Goal: Information Seeking & Learning: Learn about a topic

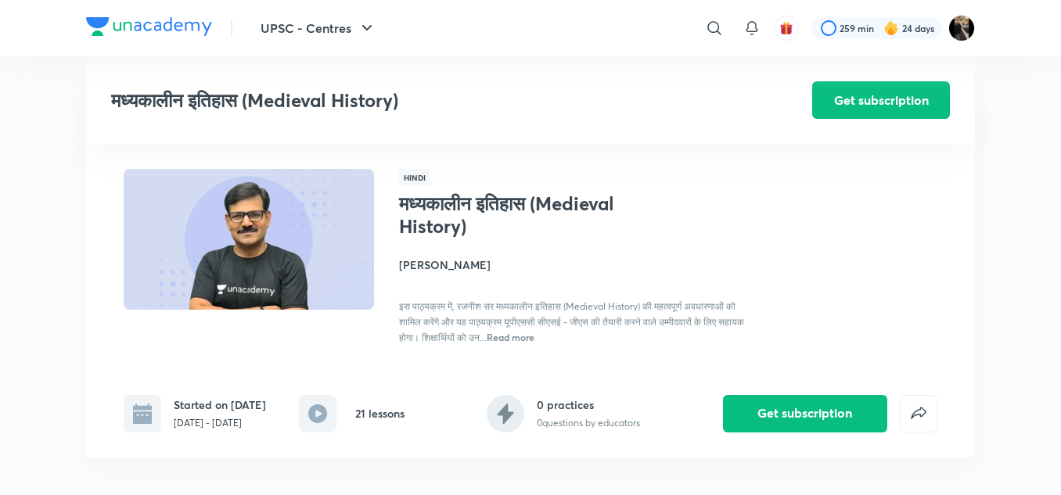
scroll to position [2172, 0]
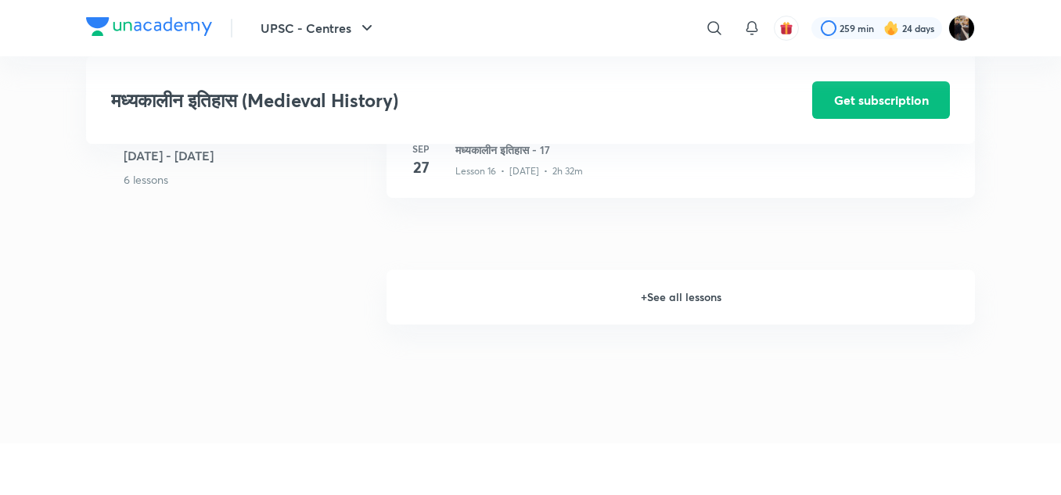
click at [669, 295] on h6 "+ See all lessons" at bounding box center [681, 297] width 589 height 55
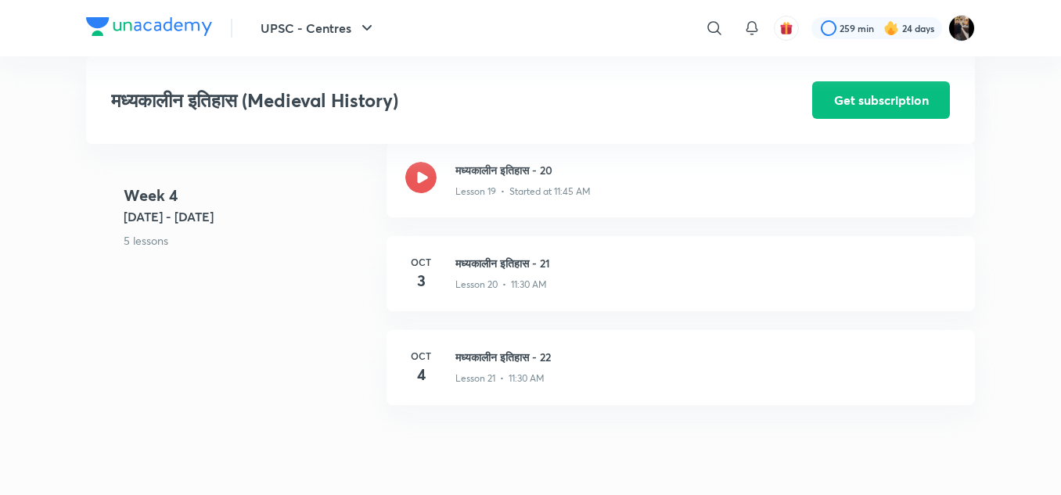
scroll to position [2431, 0]
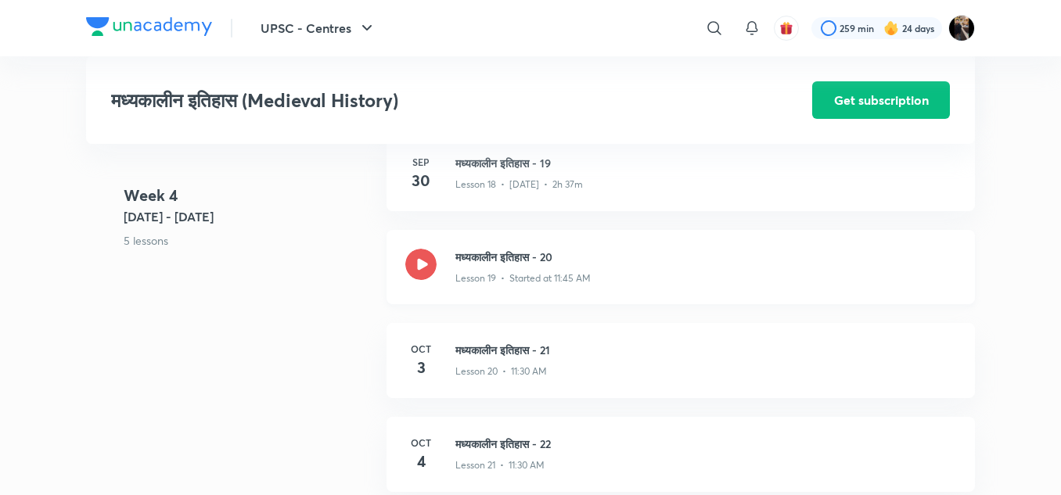
click at [539, 249] on h3 "मध्यकालीन इतिहास - 20" at bounding box center [706, 257] width 501 height 16
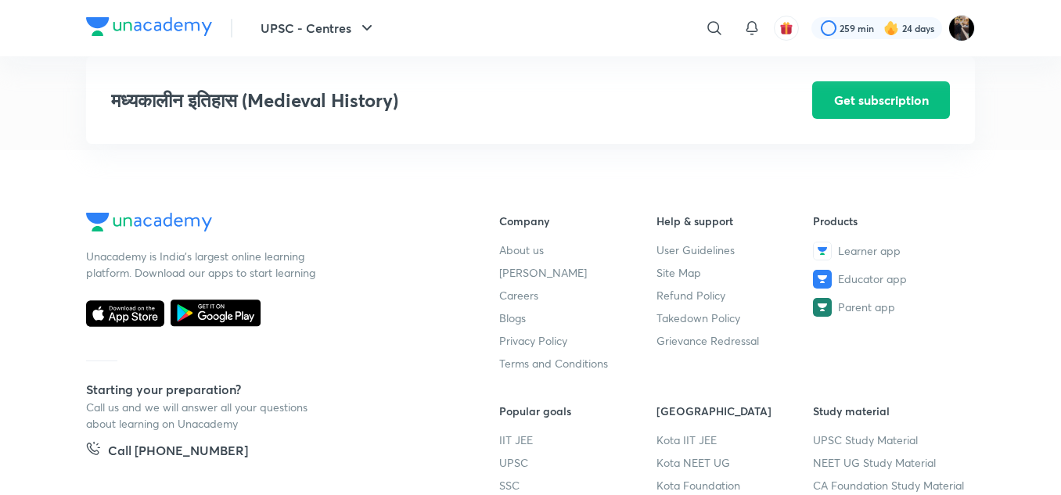
scroll to position [3128, 0]
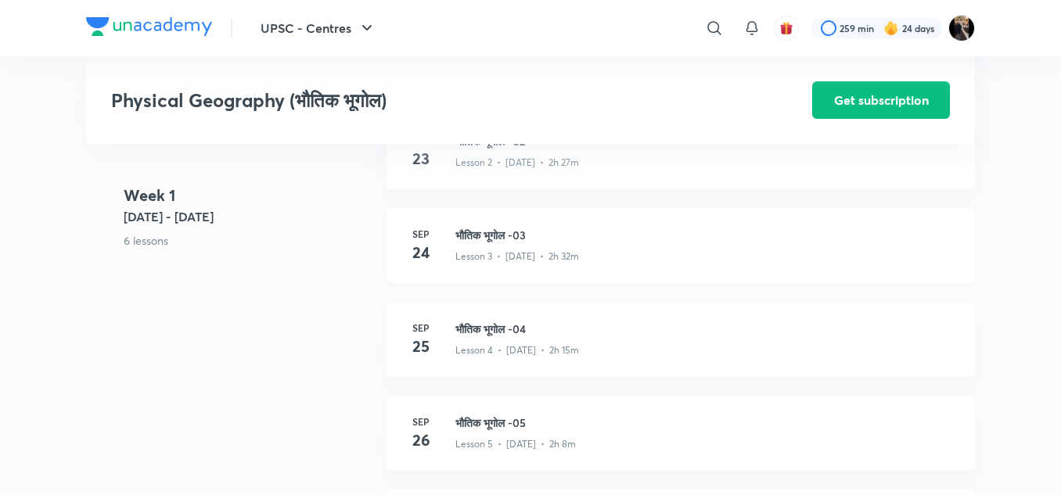
scroll to position [704, 0]
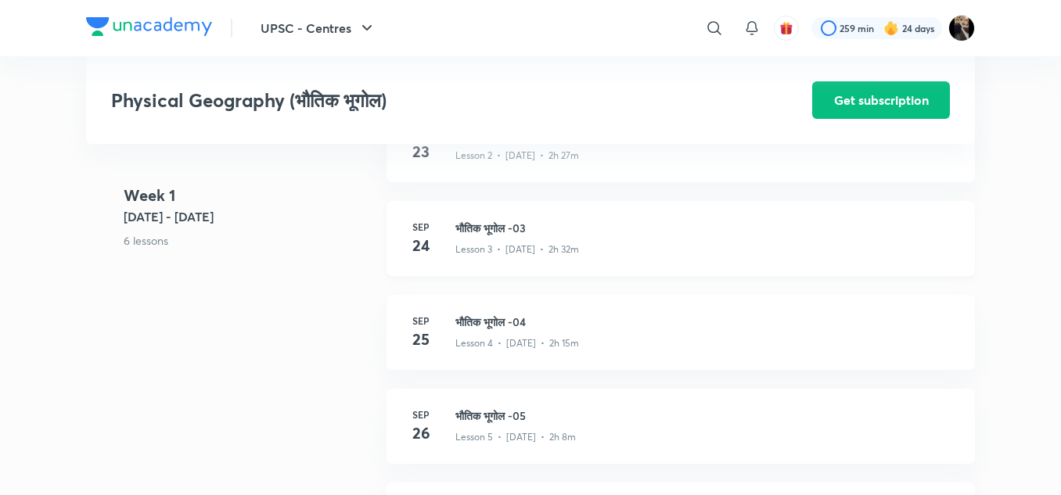
click at [489, 228] on h3 "भौतिक भूगोल -03" at bounding box center [706, 228] width 501 height 16
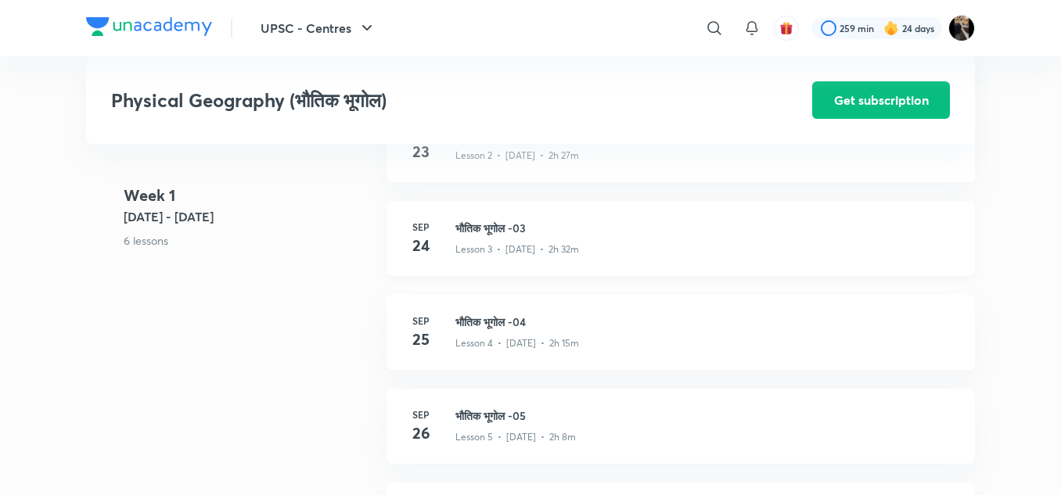
click at [489, 228] on h3 "भौतिक भूगोल -03" at bounding box center [706, 228] width 501 height 16
click at [503, 319] on h3 "भौतिक भूगोल -04" at bounding box center [706, 322] width 501 height 16
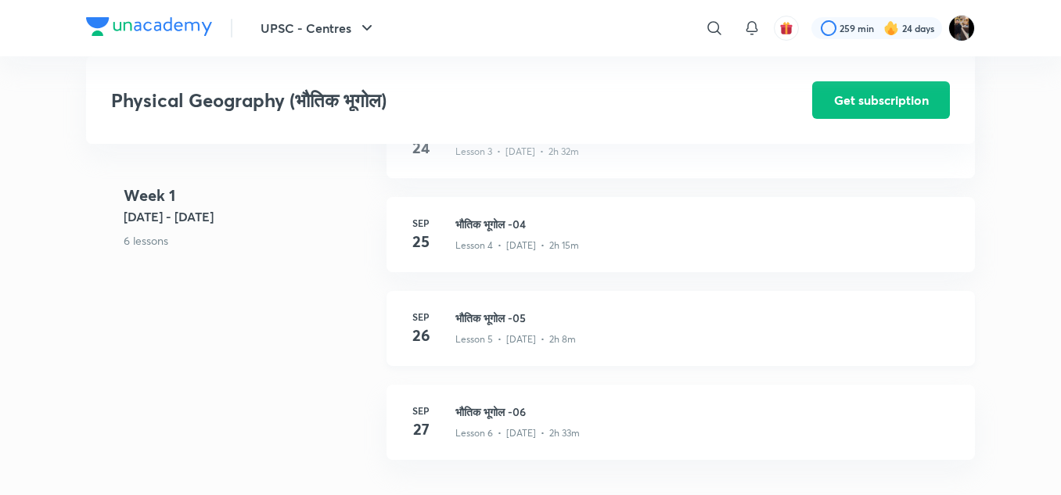
click at [500, 317] on h3 "भौतिक भूगोल -05" at bounding box center [706, 318] width 501 height 16
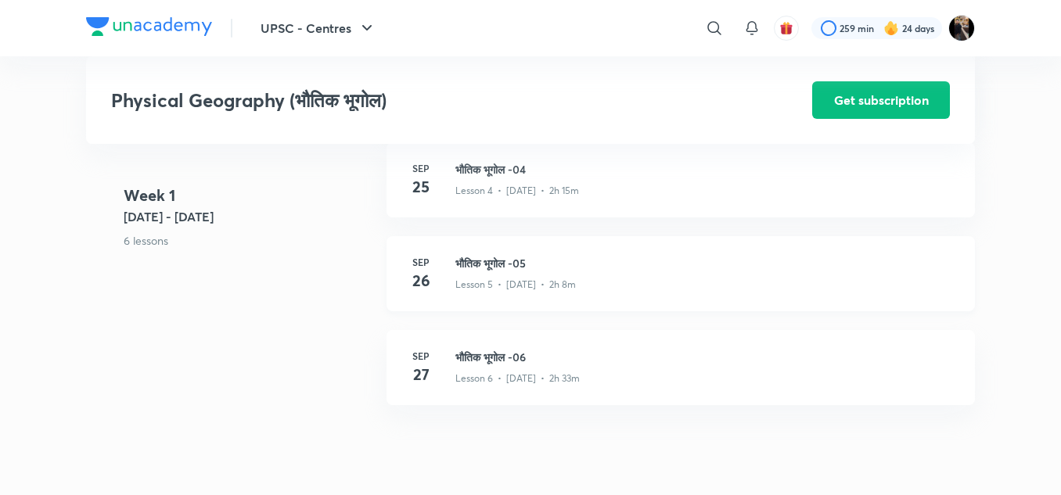
scroll to position [866, 0]
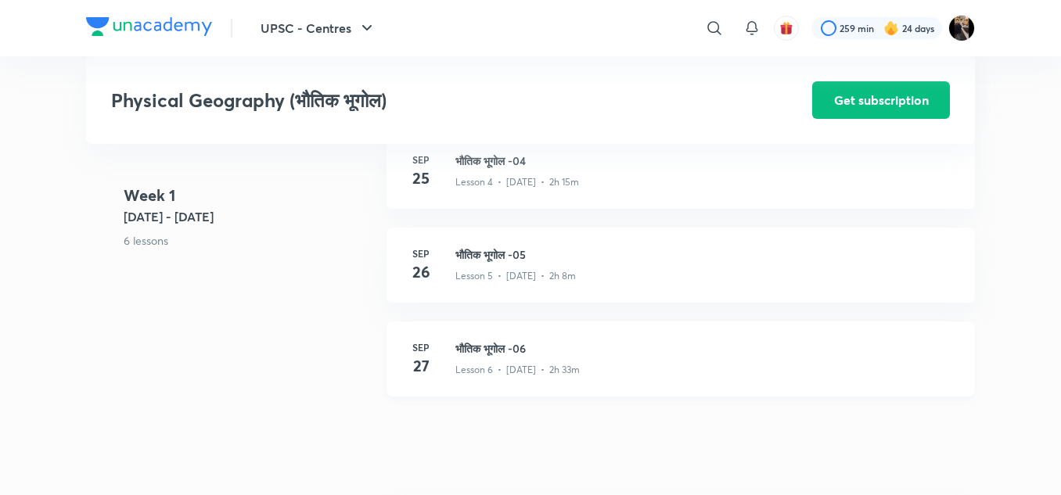
click at [494, 347] on h3 "भौतिक भूगोल -06" at bounding box center [706, 348] width 501 height 16
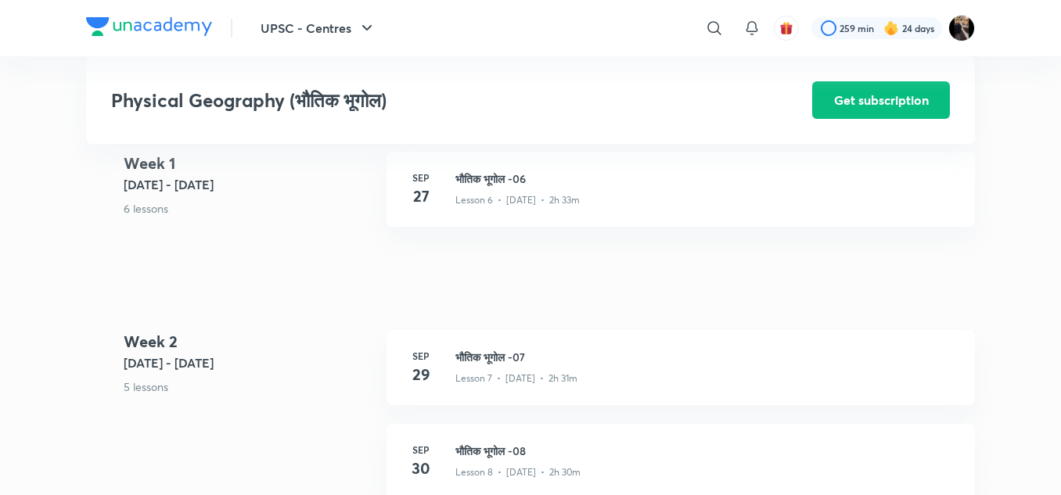
scroll to position [1036, 0]
click at [478, 358] on h3 "भौतिक भूगोल -07" at bounding box center [706, 356] width 501 height 16
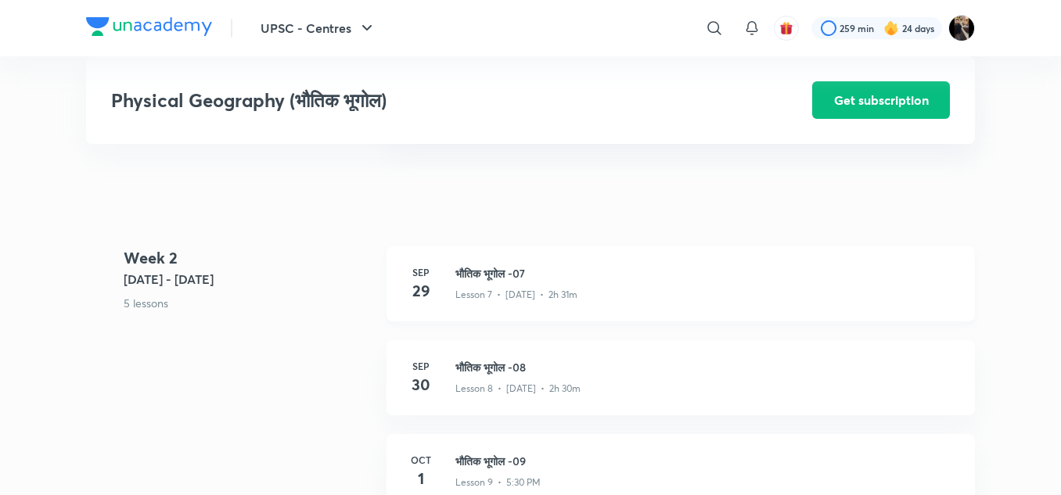
scroll to position [1121, 0]
click at [470, 362] on h3 "भौतिक भूगोल -08" at bounding box center [706, 366] width 501 height 16
click at [499, 261] on div "Sep 29 भौतिक भूगोल -07 Lesson 7 • Sep 29 • 2h 31m" at bounding box center [681, 282] width 589 height 75
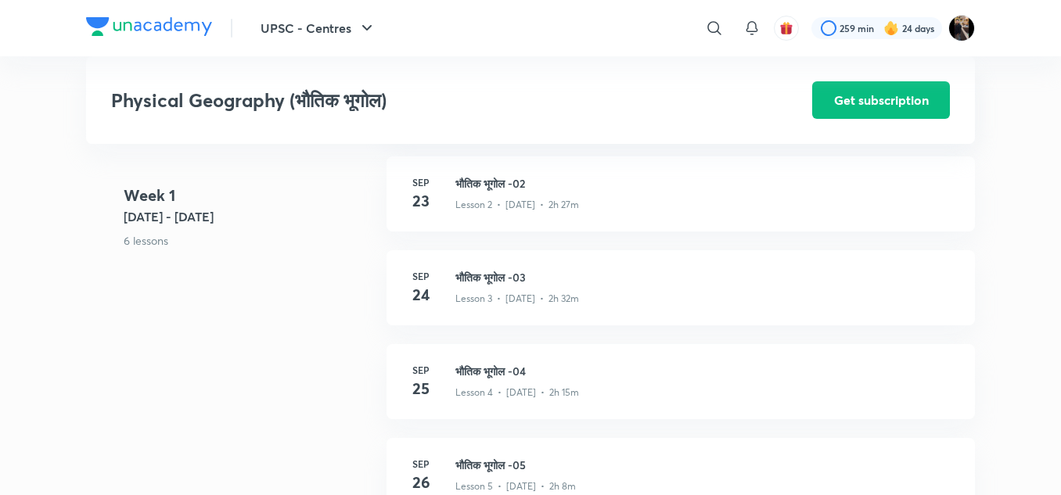
scroll to position [599, 0]
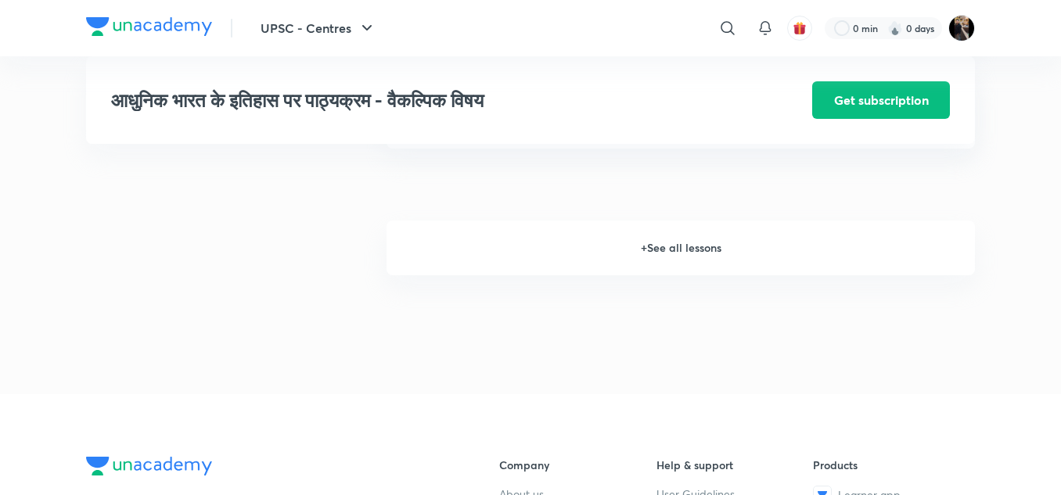
scroll to position [2079, 0]
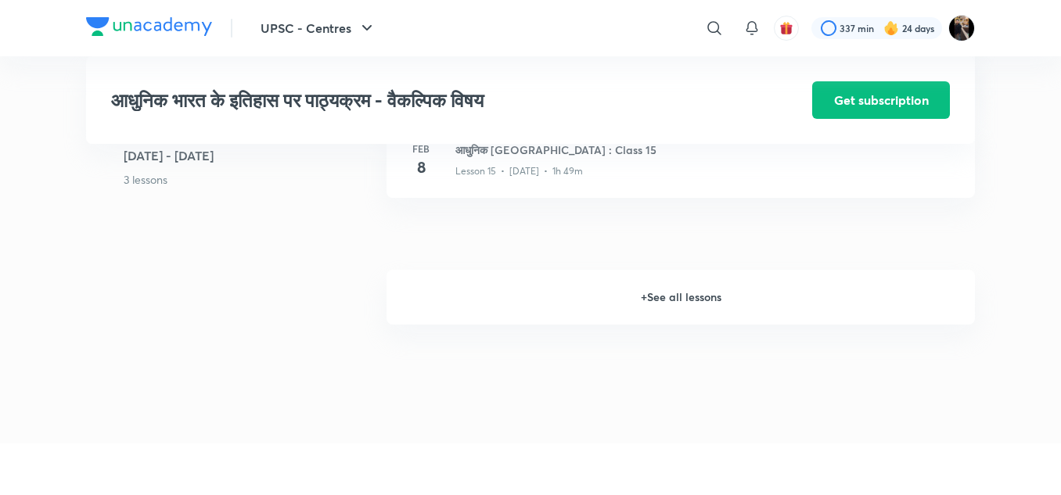
click at [593, 301] on h6 "+ See all lessons" at bounding box center [681, 297] width 589 height 55
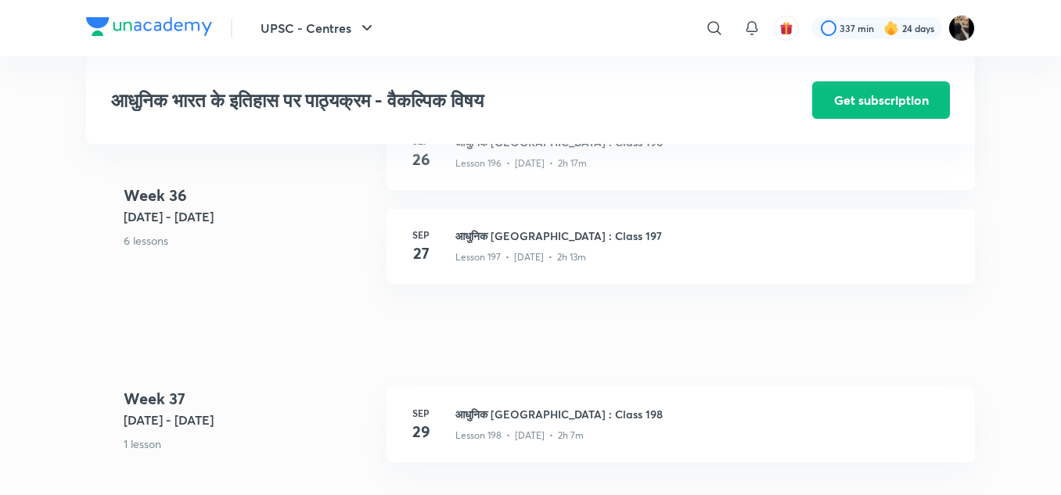
scroll to position [21877, 0]
click at [526, 243] on h3 "आधुनिक भारत : Class 197" at bounding box center [706, 237] width 501 height 16
click at [505, 423] on h3 "आधुनिक भारत : Class 198" at bounding box center [706, 415] width 501 height 16
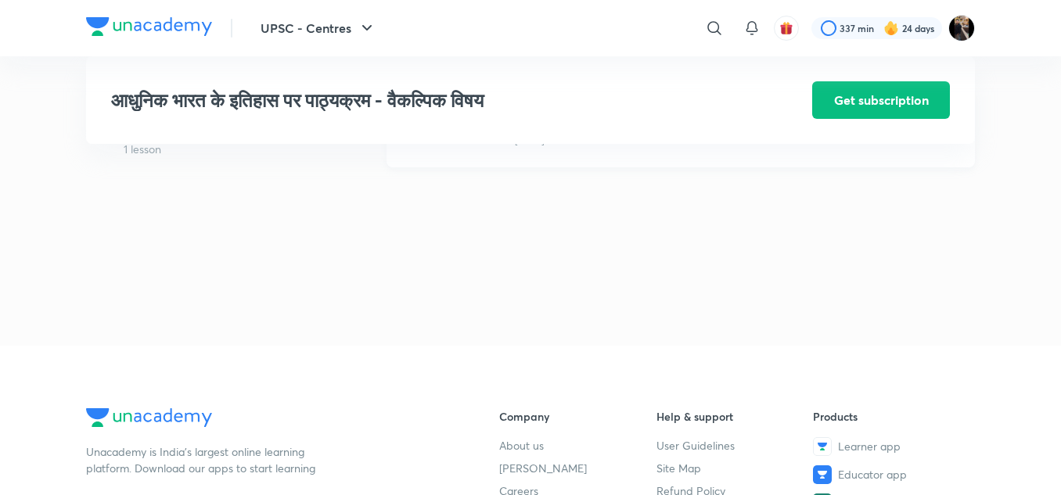
scroll to position [22174, 0]
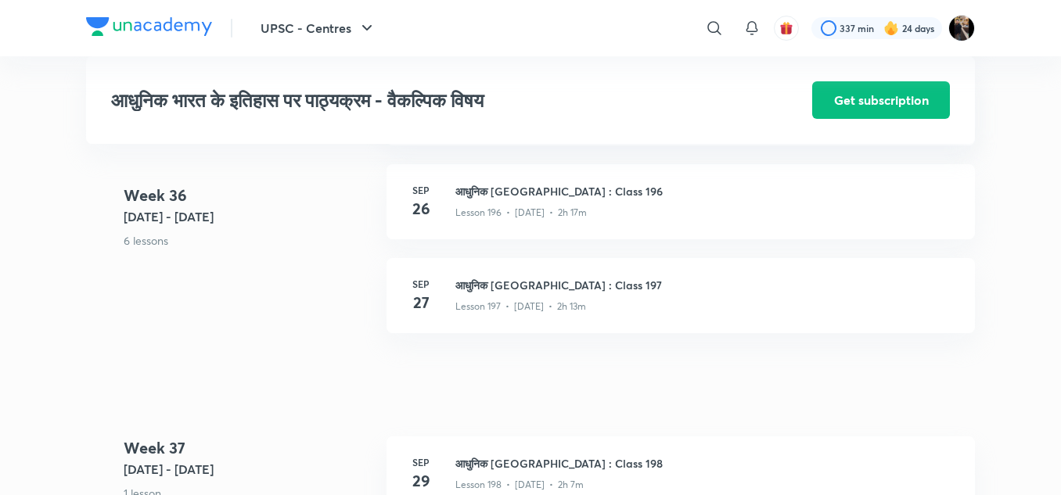
scroll to position [21823, 0]
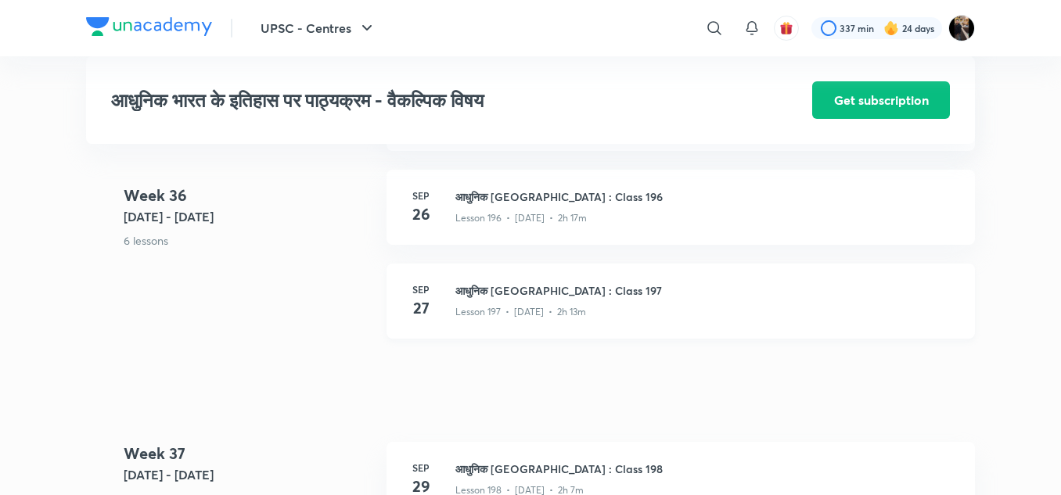
click at [514, 299] on h3 "आधुनिक भारत : Class 197" at bounding box center [706, 291] width 501 height 16
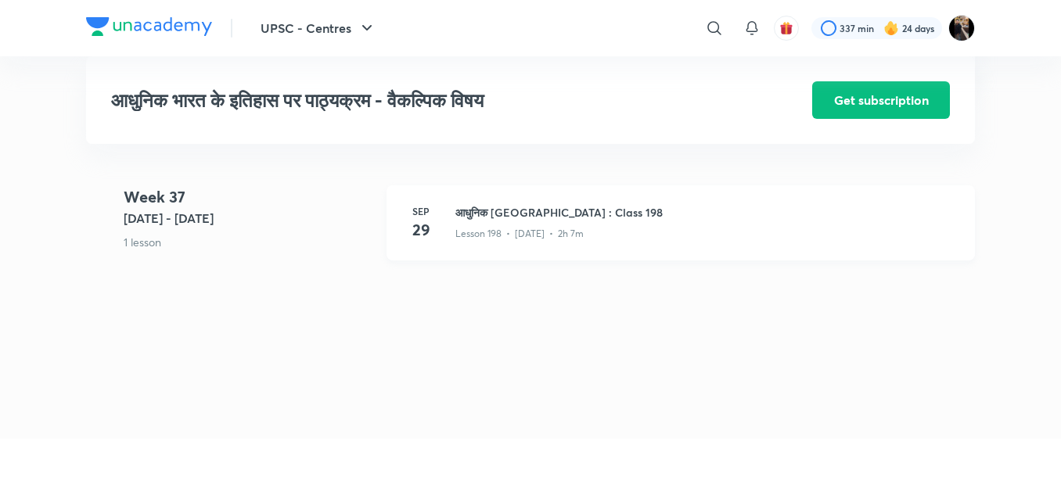
scroll to position [22081, 0]
click at [480, 220] on h3 "आधुनिक भारत : Class 198" at bounding box center [706, 212] width 501 height 16
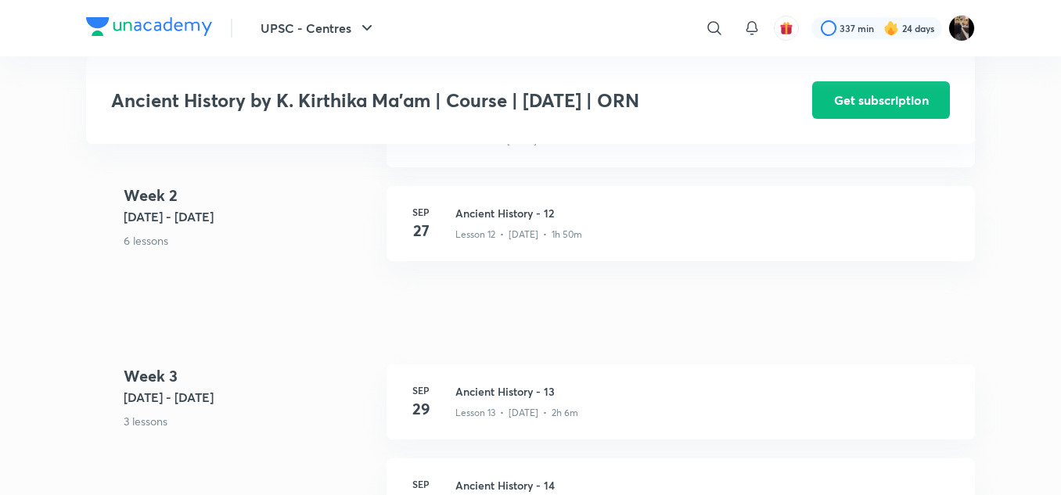
scroll to position [1672, 0]
click at [483, 392] on h3 "Ancient History - 13" at bounding box center [706, 390] width 501 height 16
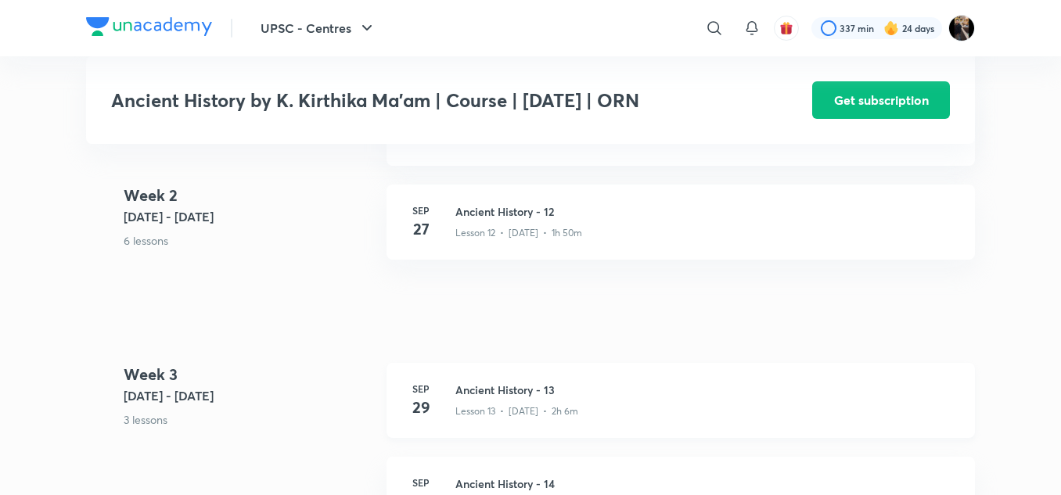
click at [483, 392] on h3 "Ancient History - 13" at bounding box center [706, 390] width 501 height 16
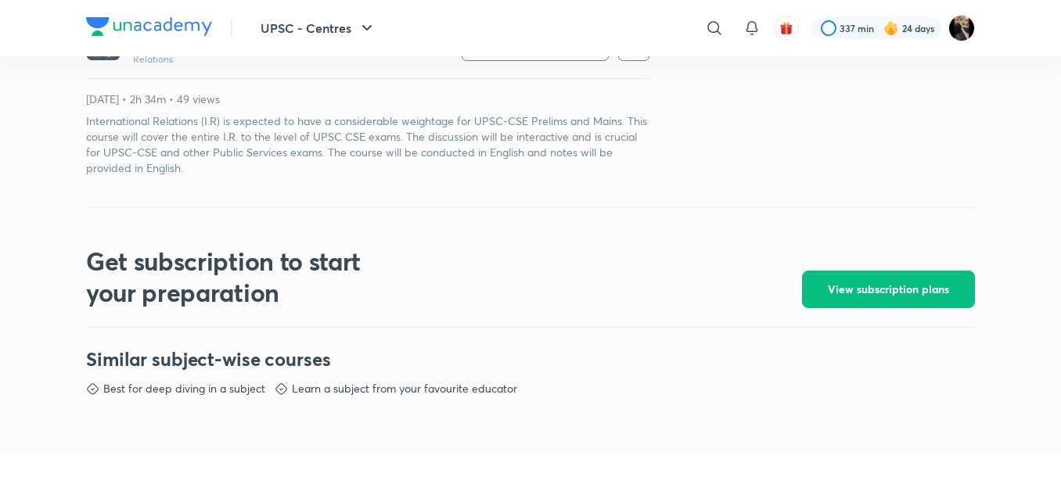
scroll to position [529, 0]
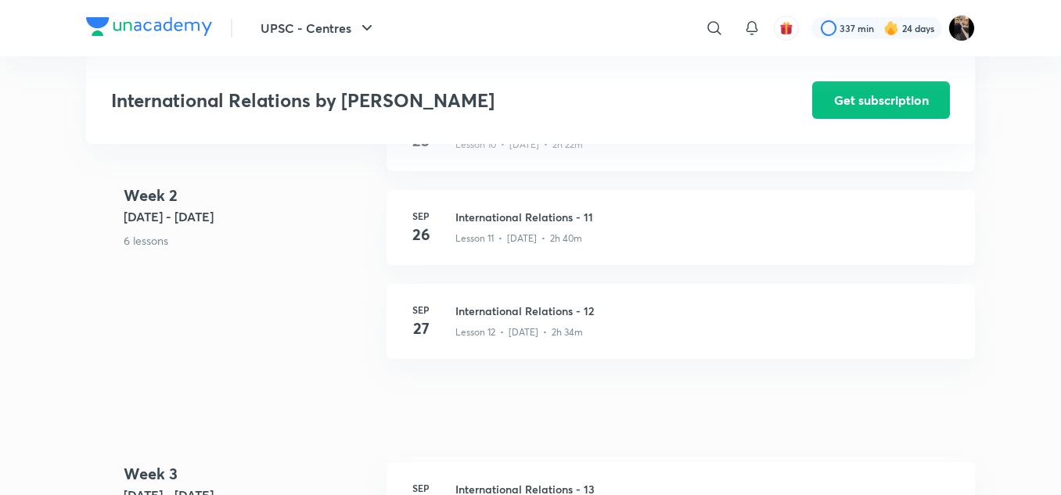
scroll to position [1371, 0]
click at [507, 310] on h3 "International Relations - 12" at bounding box center [706, 312] width 501 height 16
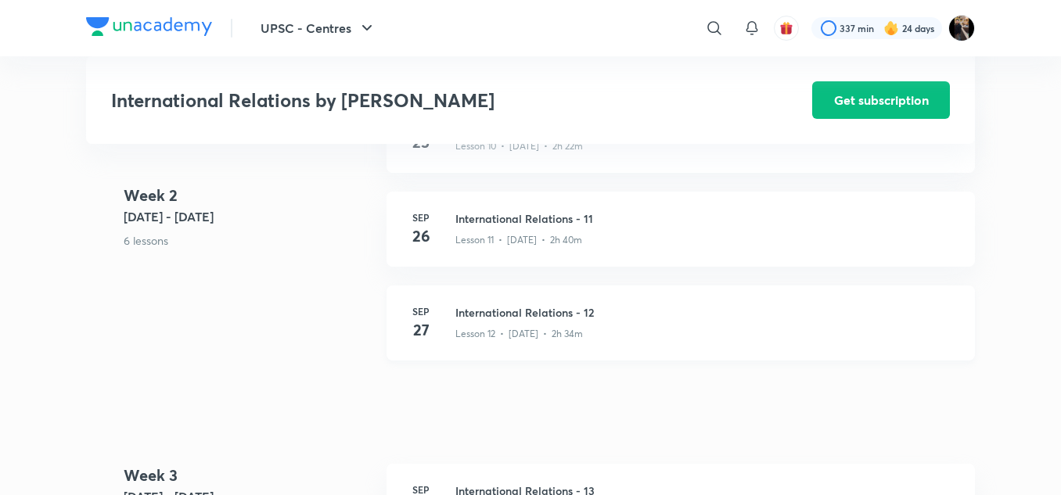
click at [507, 310] on h3 "International Relations - 12" at bounding box center [706, 312] width 501 height 16
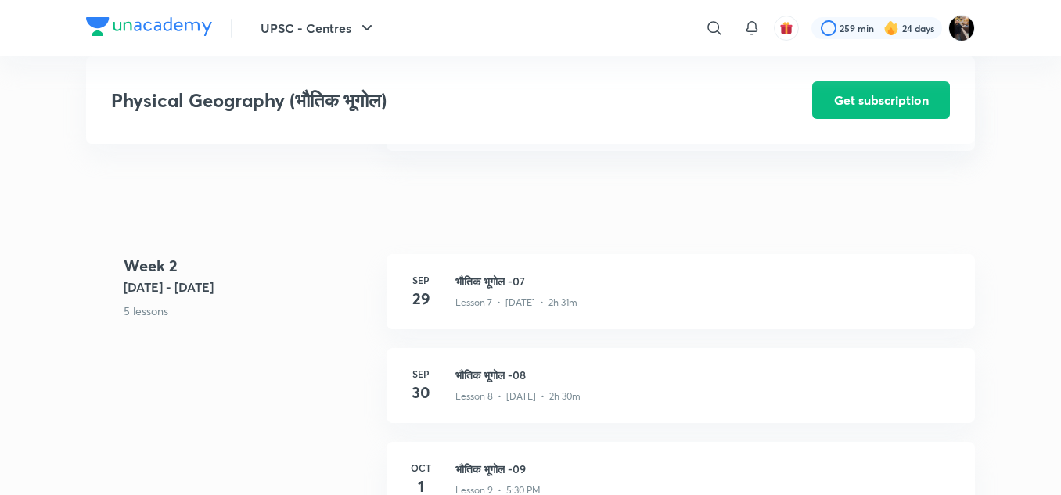
scroll to position [1075, 0]
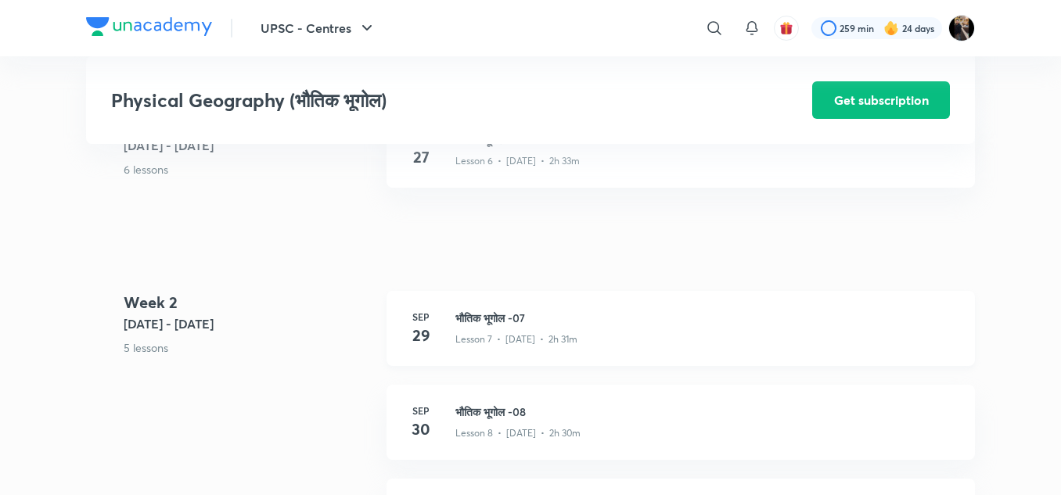
click at [481, 320] on h3 "भौतिक भूगोल -07" at bounding box center [706, 318] width 501 height 16
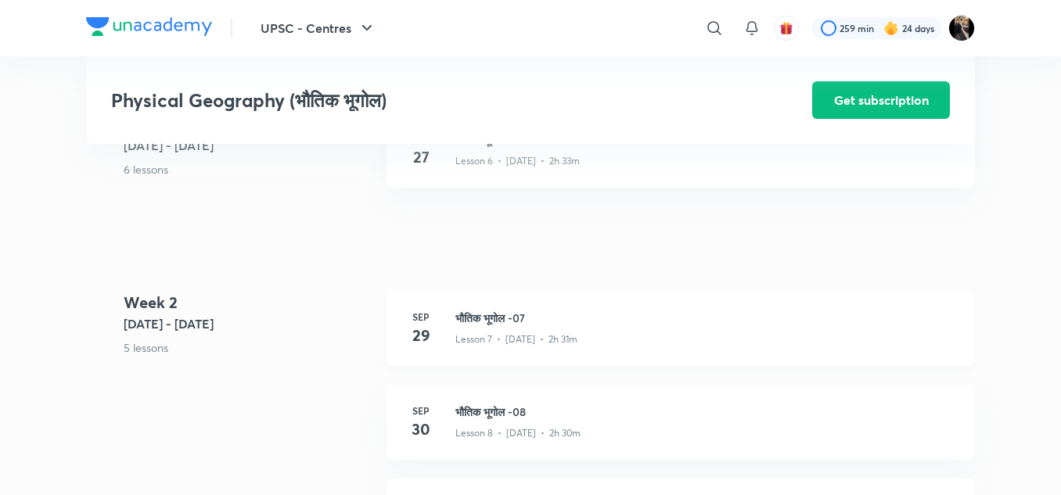
click at [481, 320] on h3 "भौतिक भूगोल -07" at bounding box center [706, 318] width 501 height 16
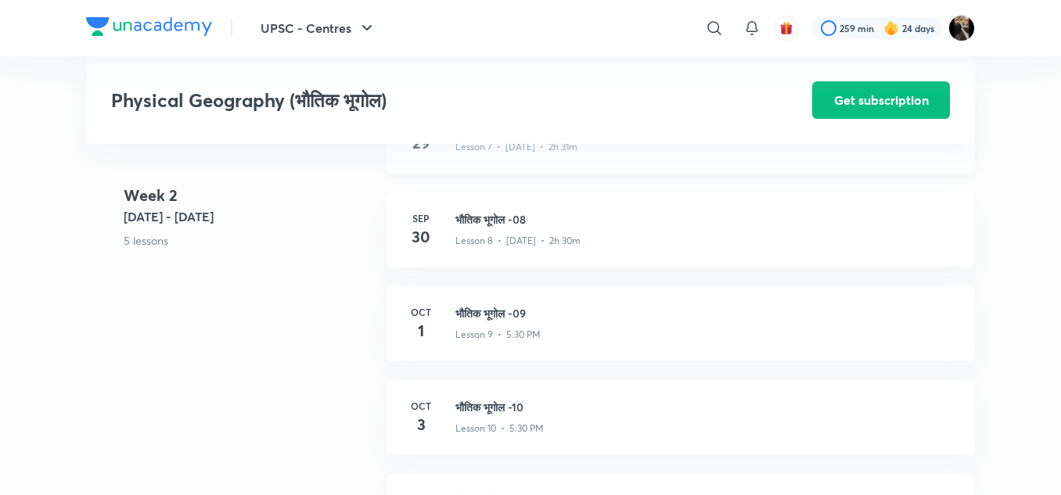
scroll to position [1269, 0]
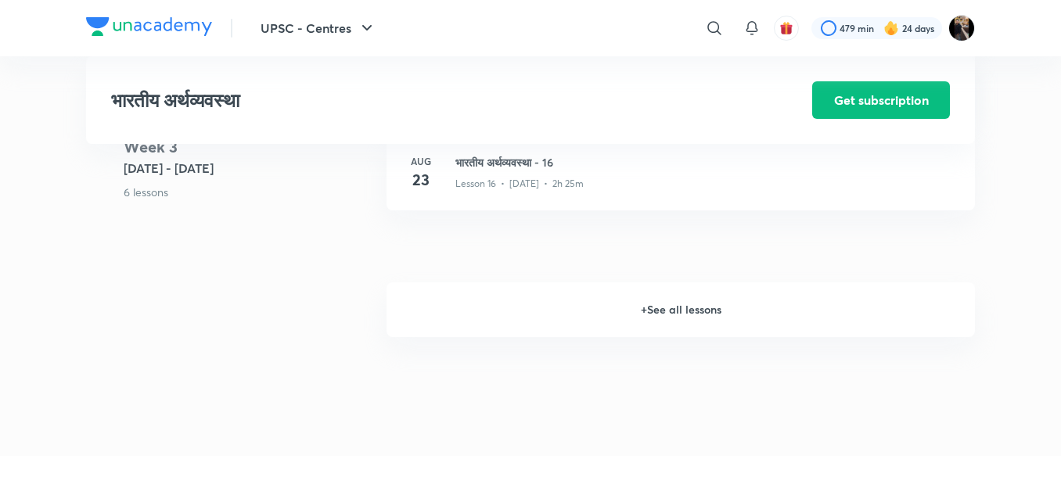
scroll to position [2138, 0]
click at [663, 312] on h6 "+ See all lessons" at bounding box center [681, 309] width 589 height 55
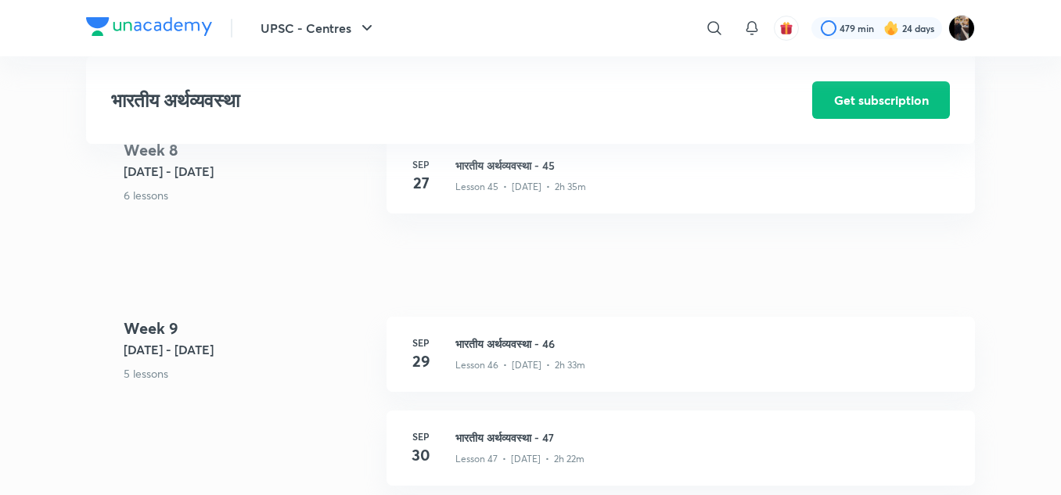
scroll to position [5270, 0]
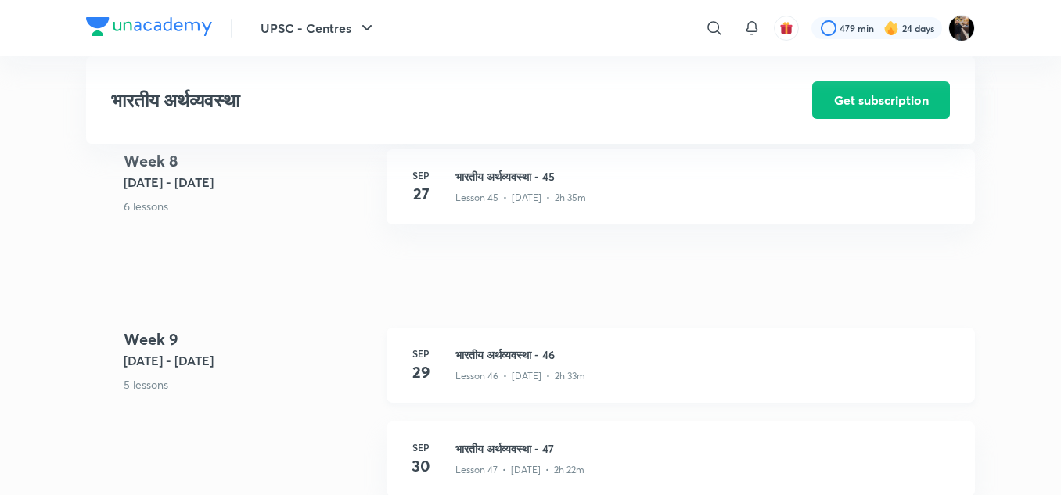
click at [496, 355] on h3 "भारतीय अर्थव्यवस्था - 46" at bounding box center [706, 355] width 501 height 16
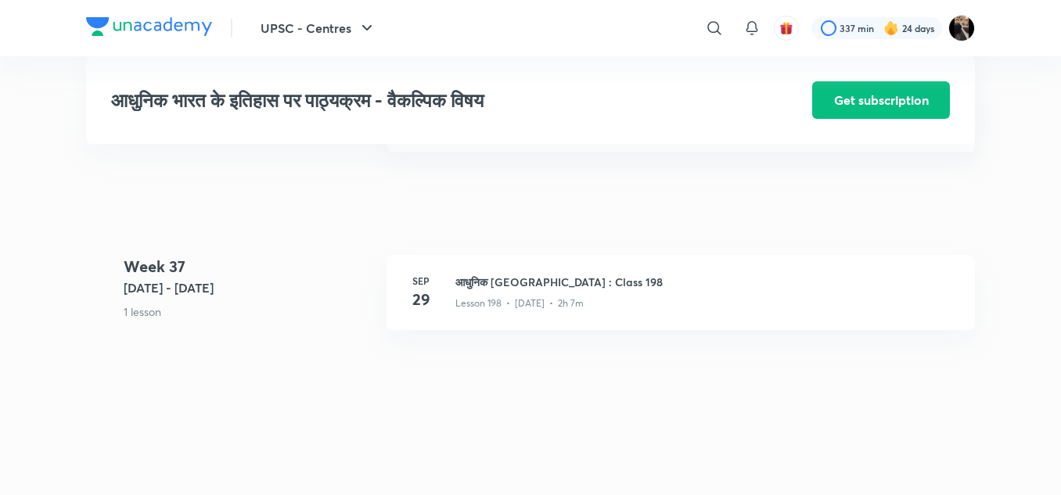
scroll to position [22004, 0]
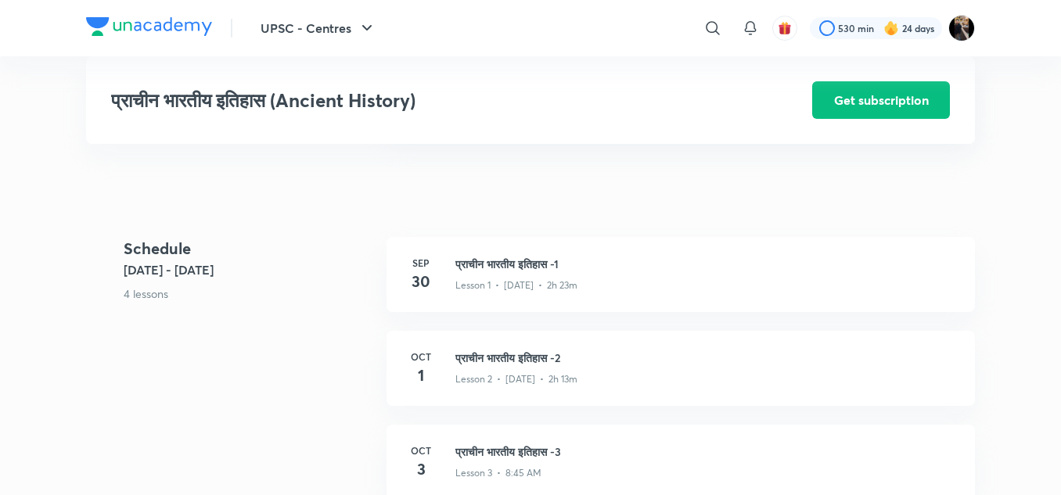
scroll to position [481, 0]
click at [510, 260] on h3 "प्राचीन भारतीय इतिहास -1" at bounding box center [706, 263] width 501 height 16
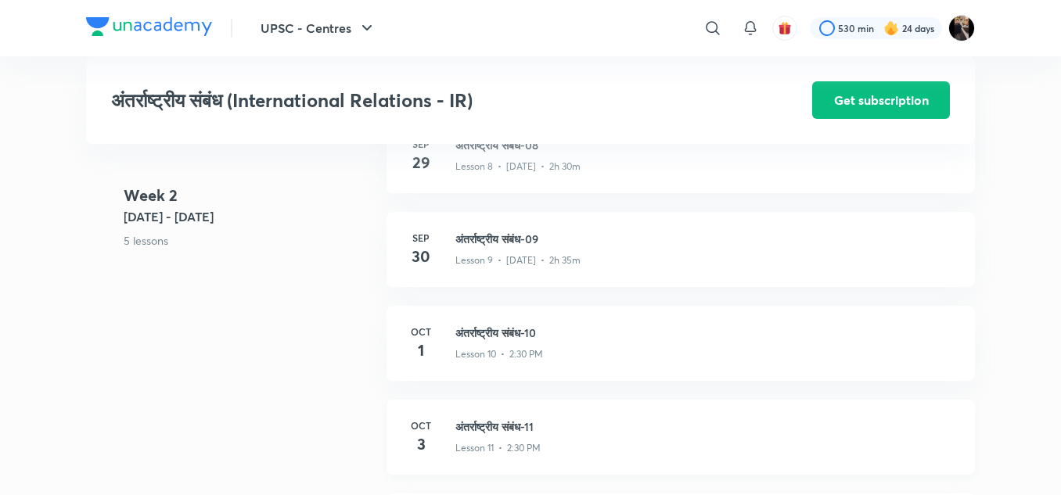
scroll to position [1339, 0]
click at [471, 236] on h3 "अंतर्राष्ट्रीय संबंध-09" at bounding box center [706, 241] width 501 height 16
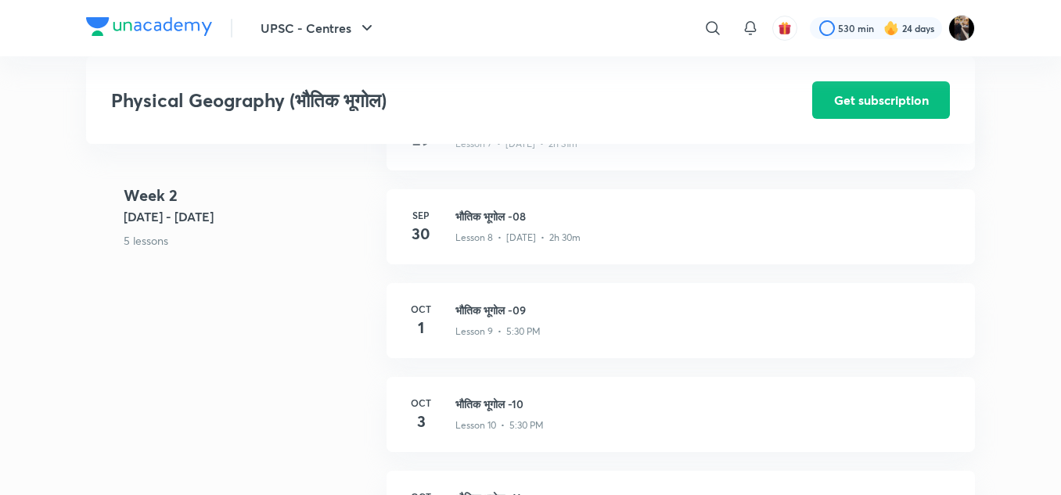
scroll to position [1270, 0]
click at [506, 214] on h3 "भौतिक भूगोल -08" at bounding box center [706, 217] width 501 height 16
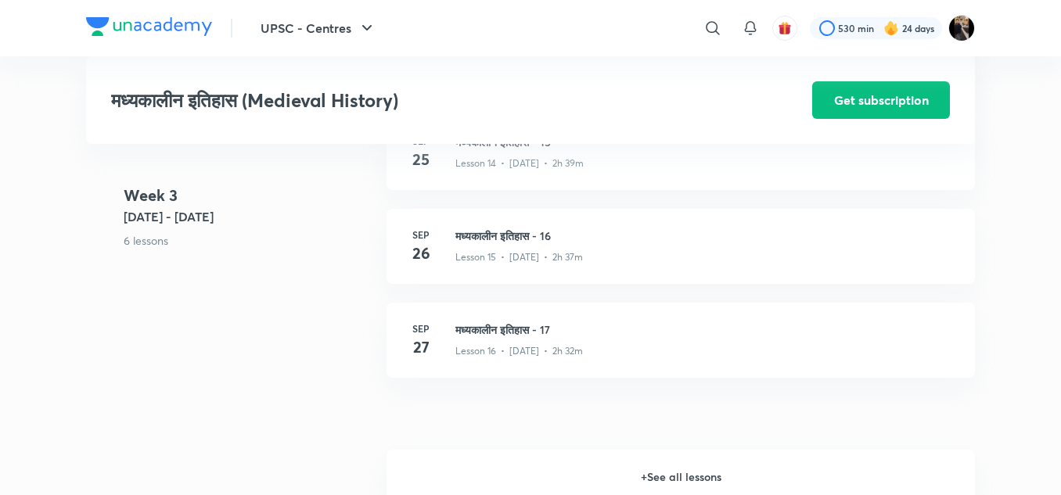
scroll to position [1992, 0]
click at [655, 482] on h6 "+ See all lessons" at bounding box center [681, 478] width 589 height 55
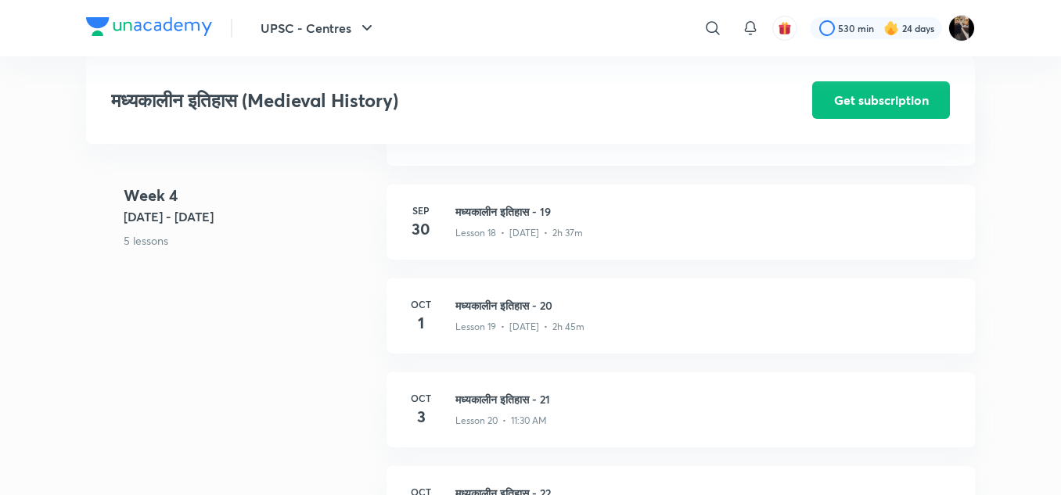
scroll to position [2383, 0]
click at [481, 211] on h3 "मध्यकालीन इतिहास - 19" at bounding box center [706, 212] width 501 height 16
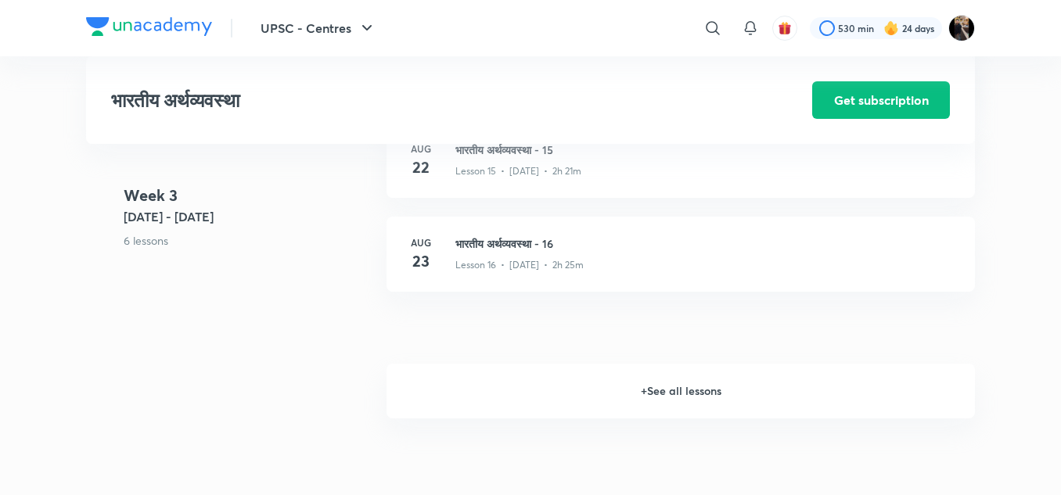
click at [658, 398] on h6 "+ See all lessons" at bounding box center [681, 391] width 589 height 55
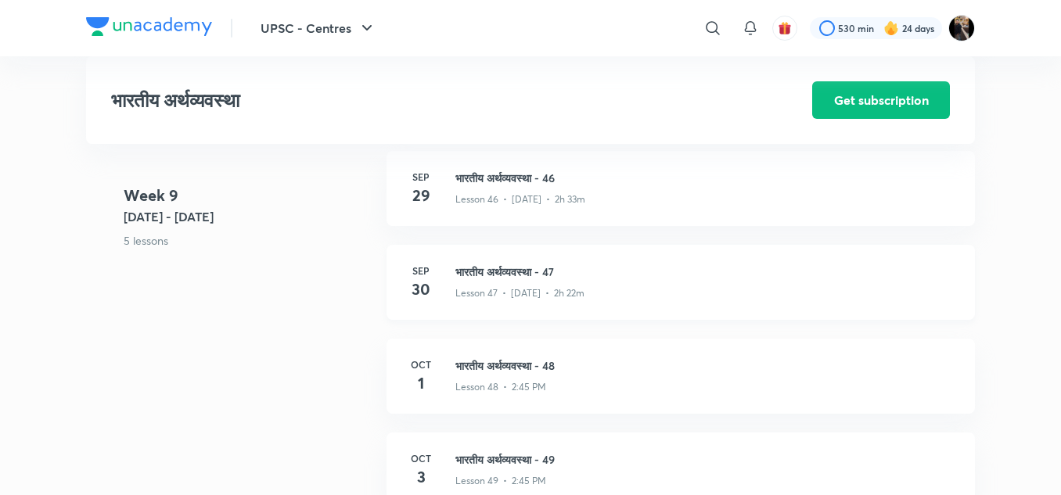
scroll to position [5446, 0]
click at [489, 265] on h3 "भारतीय अर्थव्यवस्था - 47" at bounding box center [706, 273] width 501 height 16
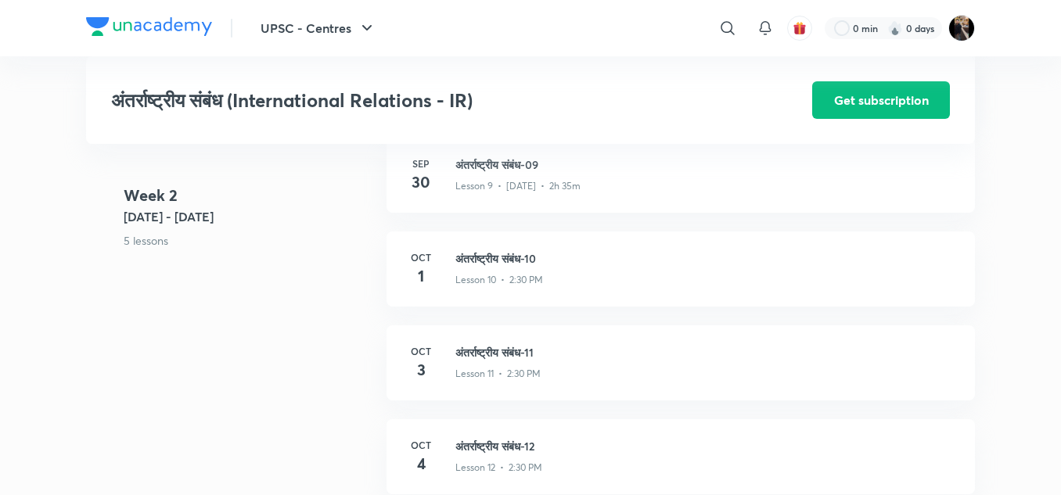
scroll to position [1415, 0]
click at [484, 256] on h3 "अंतर्राष्ट्रीय संबंध-10" at bounding box center [706, 259] width 501 height 16
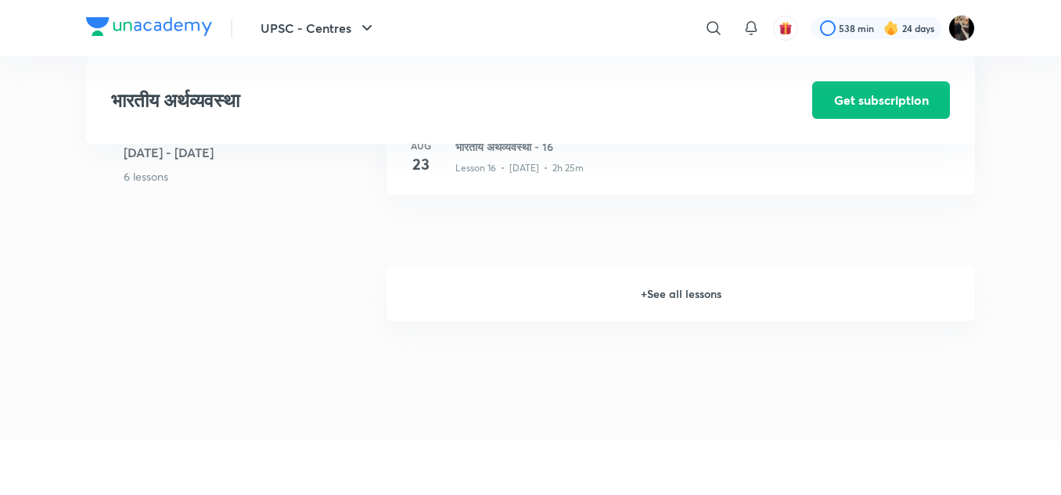
scroll to position [2153, 0]
click at [651, 301] on h6 "+ See all lessons" at bounding box center [681, 295] width 589 height 55
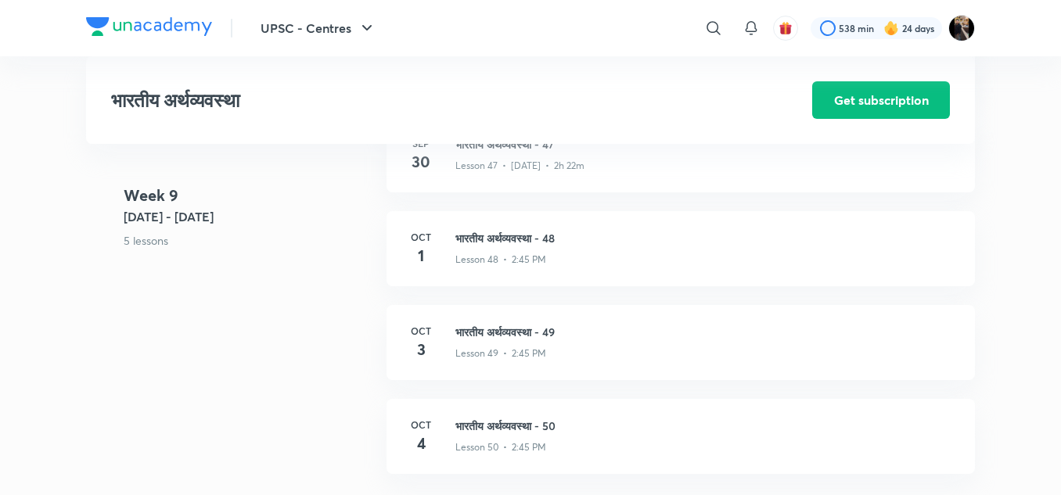
scroll to position [5570, 0]
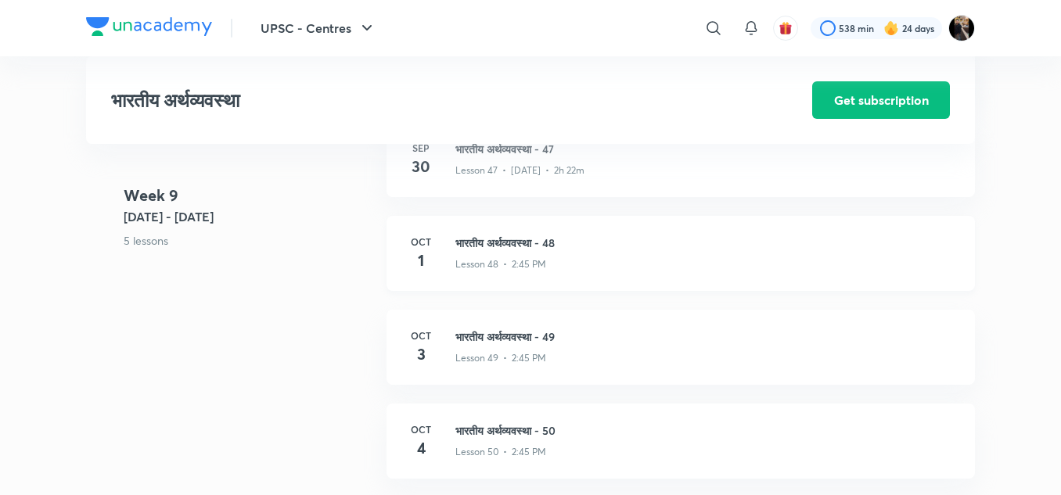
click at [529, 242] on h3 "भारतीय अर्थव्यवस्था - 48" at bounding box center [706, 243] width 501 height 16
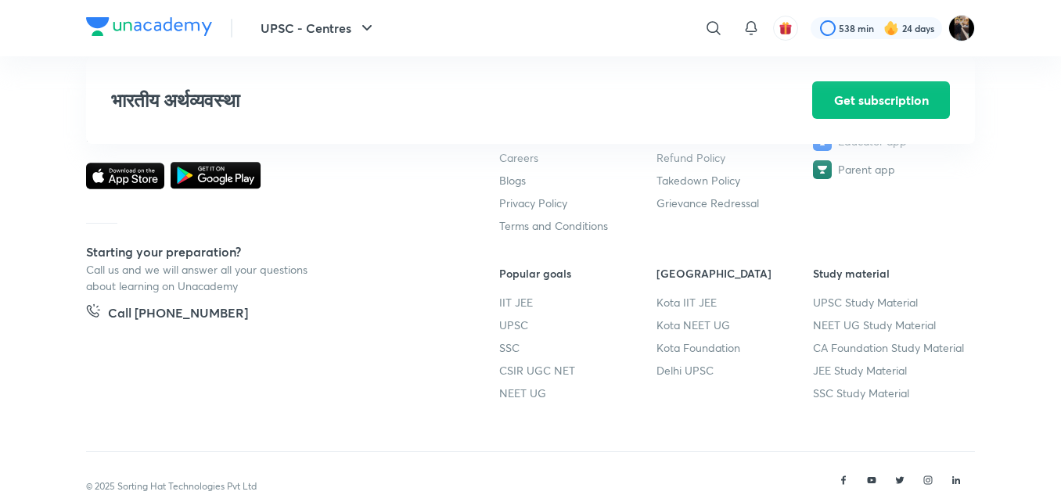
scroll to position [6253, 0]
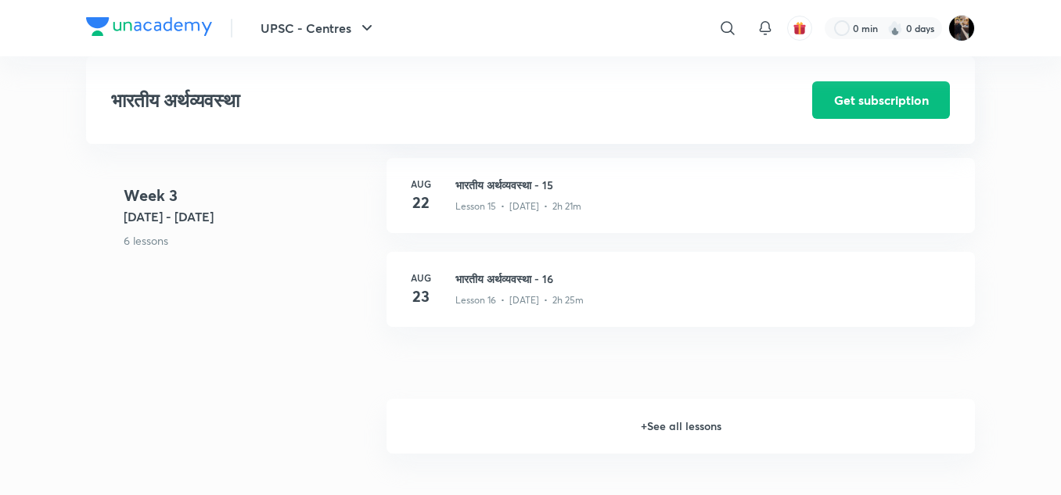
click at [638, 423] on h6 "+ See all lessons" at bounding box center [681, 426] width 589 height 55
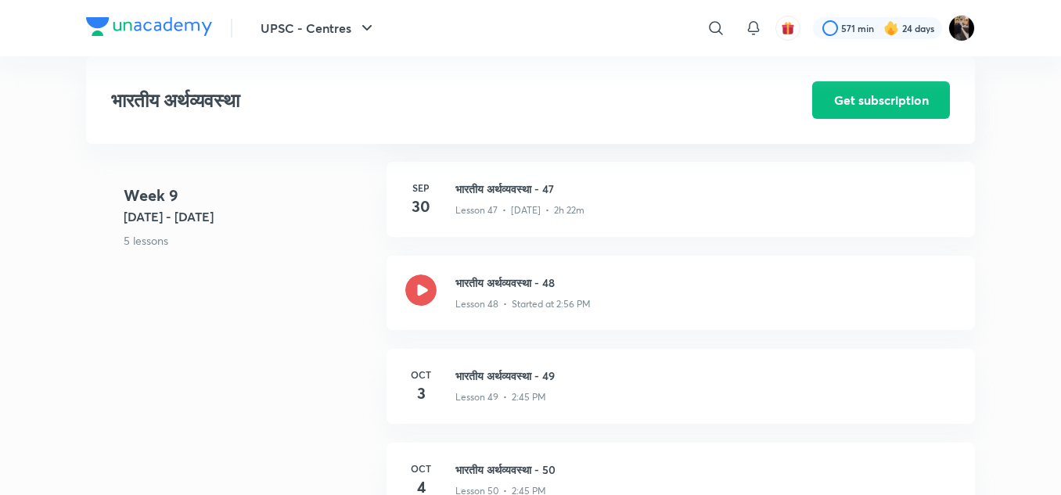
scroll to position [5528, 0]
click at [529, 276] on h3 "भारतीय अर्थव्यवस्था - 48" at bounding box center [706, 284] width 501 height 16
